Goal: Transaction & Acquisition: Download file/media

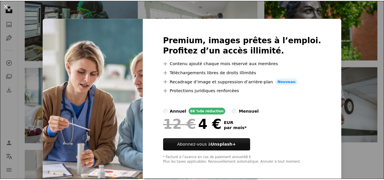
scroll to position [648, 0]
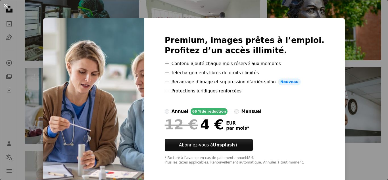
click at [4, 3] on button "An X shape" at bounding box center [5, 5] width 7 height 7
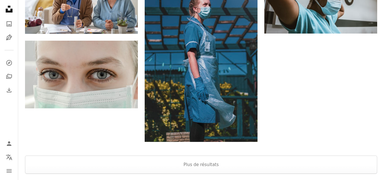
scroll to position [777, 0]
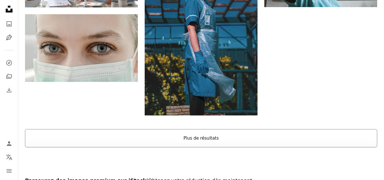
click at [307, 144] on button "Plus de résultats" at bounding box center [201, 138] width 352 height 18
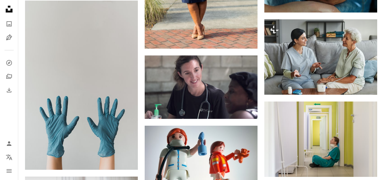
scroll to position [1106, 0]
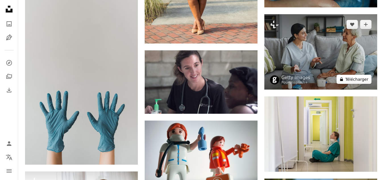
click at [350, 78] on button "A lock Télécharger" at bounding box center [354, 79] width 35 height 9
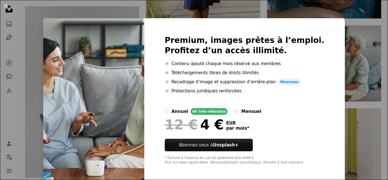
click at [375, 26] on div "An X shape Premium, images prêtes à l’emploi. Profitez d’un accès illimité. A p…" at bounding box center [194, 90] width 388 height 180
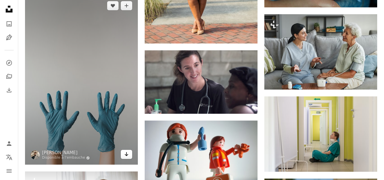
click at [124, 152] on link "Arrow pointing down" at bounding box center [126, 154] width 11 height 9
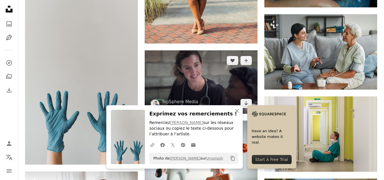
click at [238, 104] on img at bounding box center [201, 81] width 113 height 63
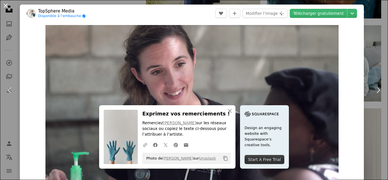
click at [7, 5] on button "An X shape" at bounding box center [5, 5] width 7 height 7
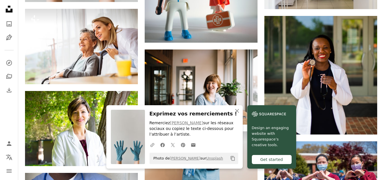
scroll to position [1262, 0]
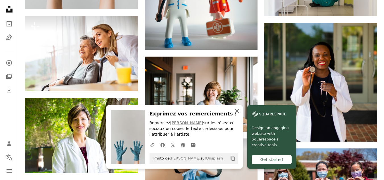
click at [236, 109] on icon "An X shape" at bounding box center [237, 110] width 7 height 7
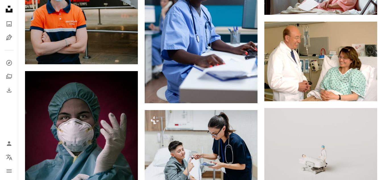
scroll to position [5461, 0]
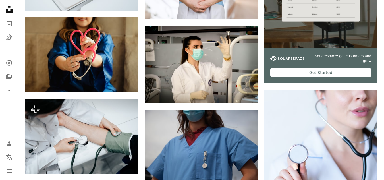
scroll to position [51, 0]
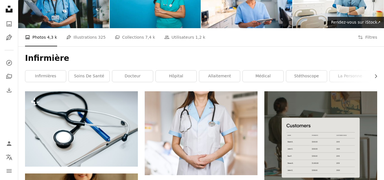
click at [65, 54] on h1 "Infirmière" at bounding box center [201, 58] width 352 height 10
click at [92, 73] on link "soins de santé" at bounding box center [89, 75] width 41 height 11
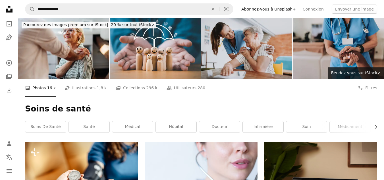
click at [362, 49] on img at bounding box center [338, 48] width 91 height 61
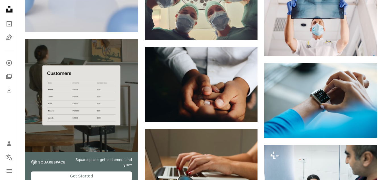
scroll to position [955, 0]
